Goal: Information Seeking & Learning: Find specific fact

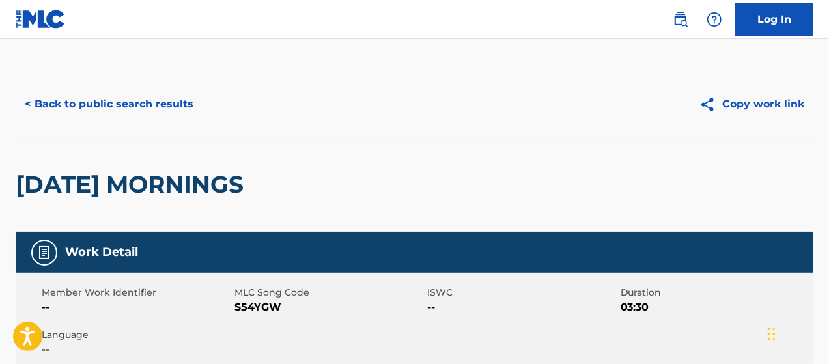
click at [99, 105] on button "< Back to public search results" at bounding box center [109, 104] width 187 height 33
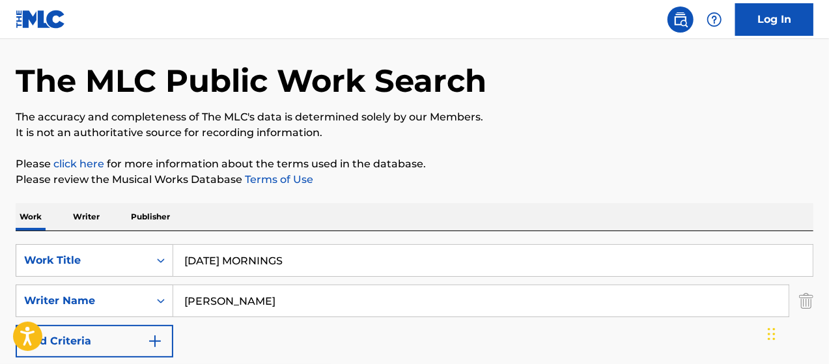
scroll to position [18, 0]
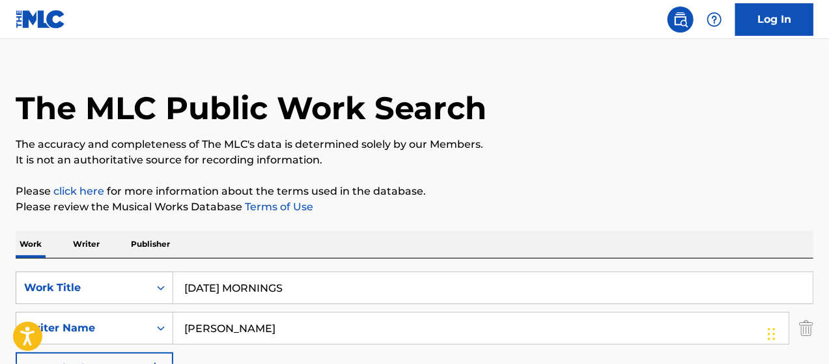
drag, startPoint x: 302, startPoint y: 290, endPoint x: 163, endPoint y: 304, distance: 140.2
click at [163, 304] on div "SearchWithCriteria62731b43-d051-4b89-a5b5-dfff1f8b05f0 Work Title [DATE] MORNIN…" at bounding box center [415, 328] width 798 height 113
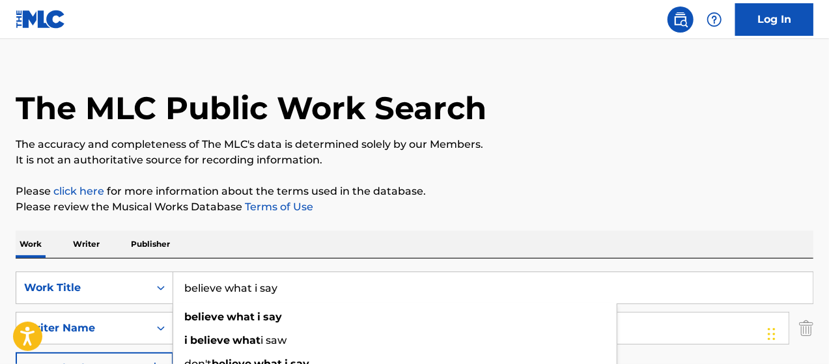
type input "believe what i say"
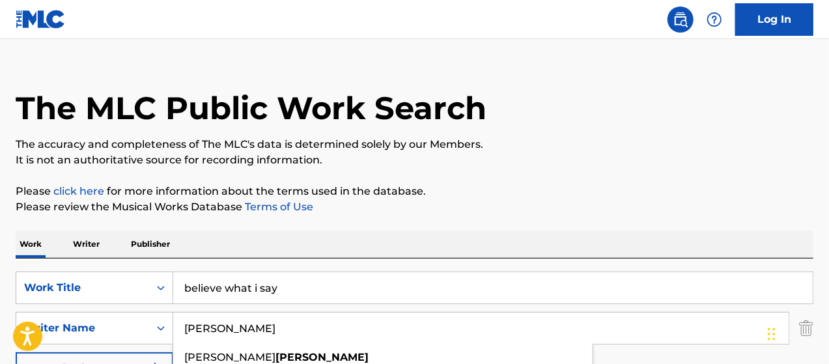
scroll to position [38, 0]
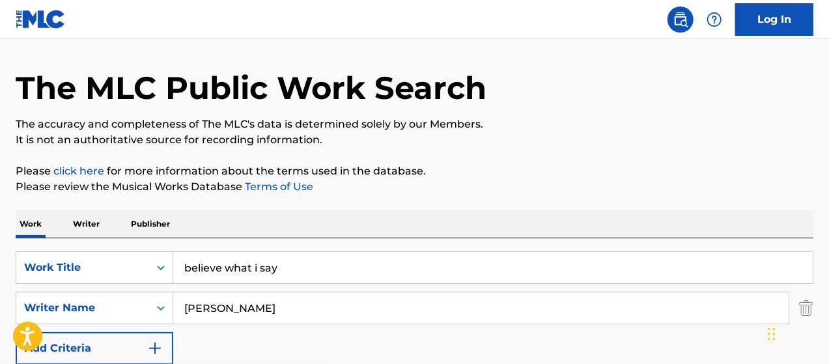
click at [212, 328] on div "SearchWithCriteria62731b43-d051-4b89-a5b5-dfff1f8b05f0 Work Title believe what …" at bounding box center [415, 308] width 798 height 113
click at [210, 315] on input "[PERSON_NAME]" at bounding box center [481, 308] width 616 height 31
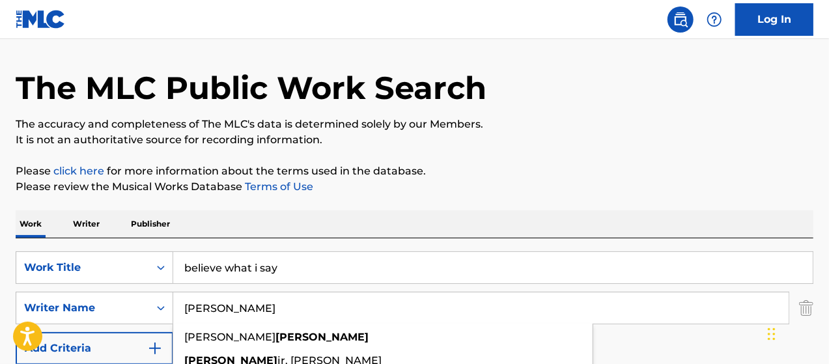
type input "[PERSON_NAME]"
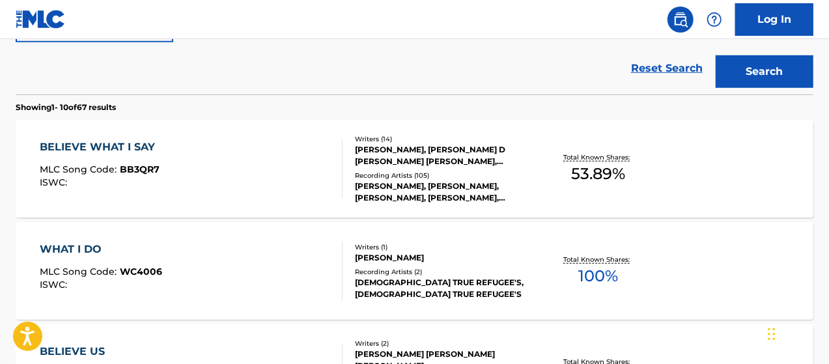
scroll to position [364, 0]
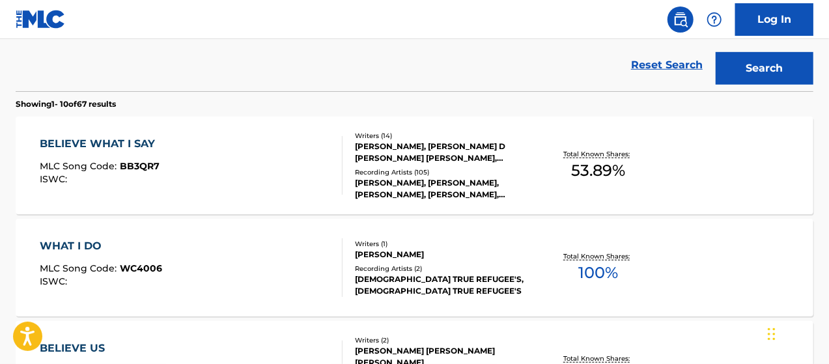
click at [272, 152] on div "BELIEVE WHAT I SAY MLC Song Code : BB3QR7 ISWC :" at bounding box center [192, 165] width 304 height 59
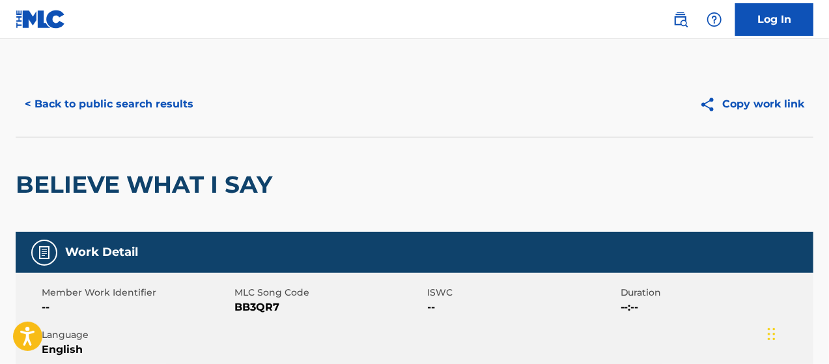
click at [201, 183] on h2 "BELIEVE WHAT I SAY" at bounding box center [147, 184] width 263 height 29
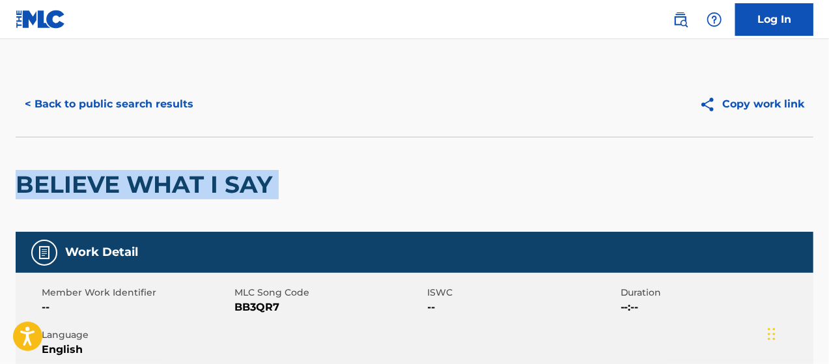
click at [201, 183] on h2 "BELIEVE WHAT I SAY" at bounding box center [147, 184] width 263 height 29
copy div "BELIEVE WHAT I SAY"
